Goal: Task Accomplishment & Management: Use online tool/utility

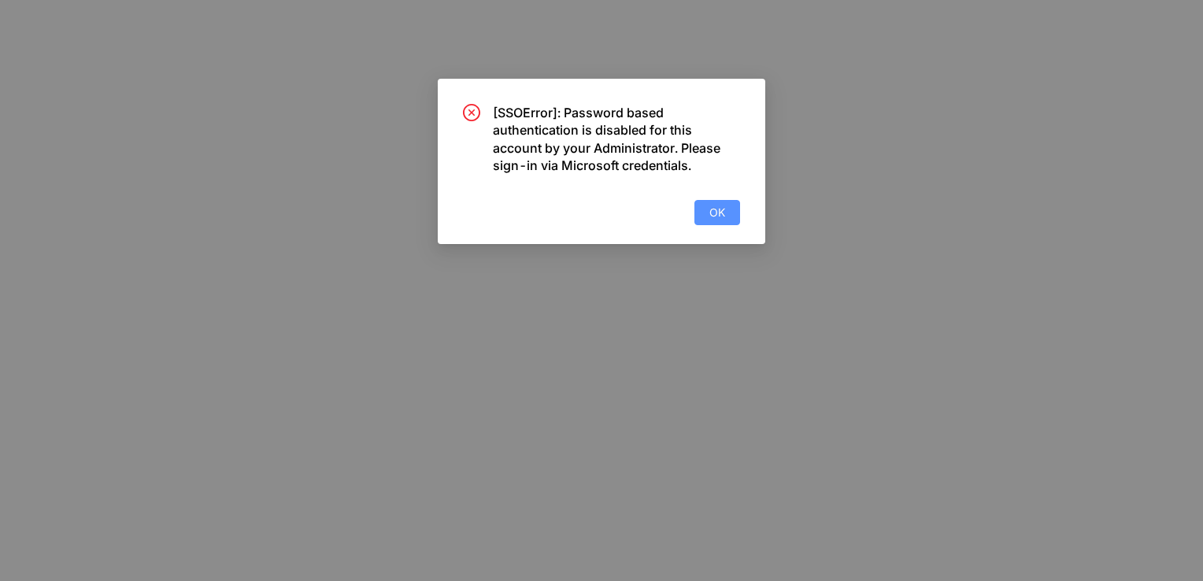
click at [723, 218] on span "OK" at bounding box center [717, 212] width 16 height 17
